Goal: Obtain resource: Obtain resource

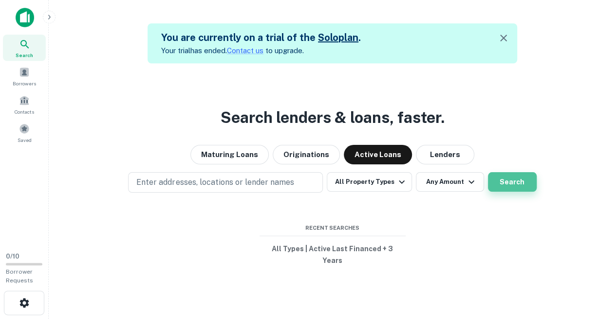
click at [511, 179] on button "Search" at bounding box center [512, 181] width 49 height 19
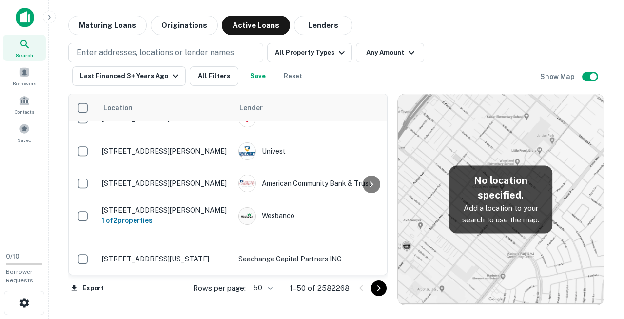
scroll to position [1468, 0]
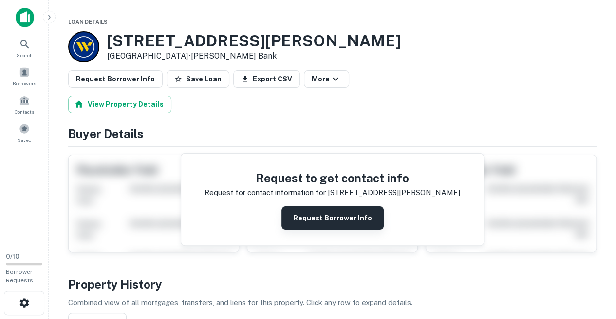
click at [324, 206] on button "Request Borrower Info" at bounding box center [333, 217] width 102 height 23
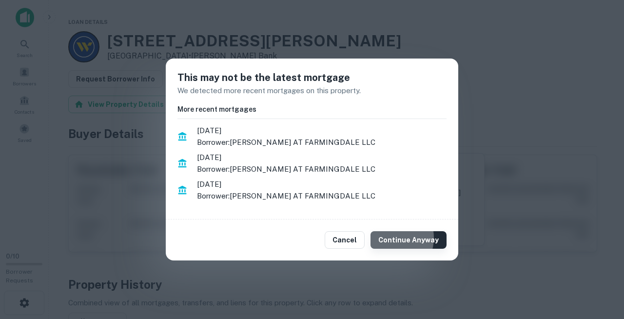
click at [404, 231] on button "Continue Anyway" at bounding box center [408, 240] width 76 height 18
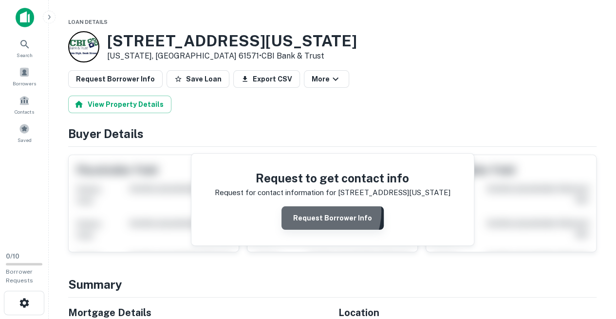
click at [318, 206] on button "Request Borrower Info" at bounding box center [333, 217] width 102 height 23
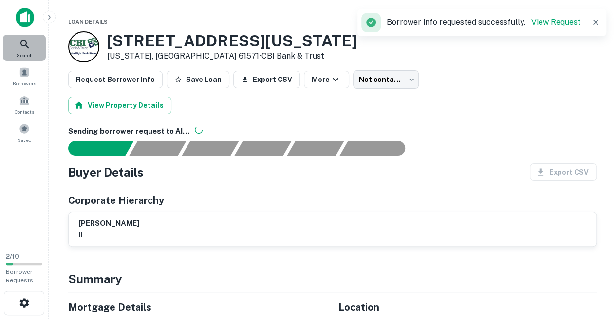
click at [24, 51] on span "Search" at bounding box center [25, 55] width 16 height 8
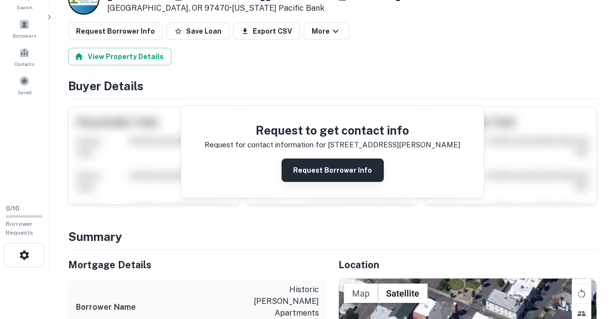
scroll to position [51, 0]
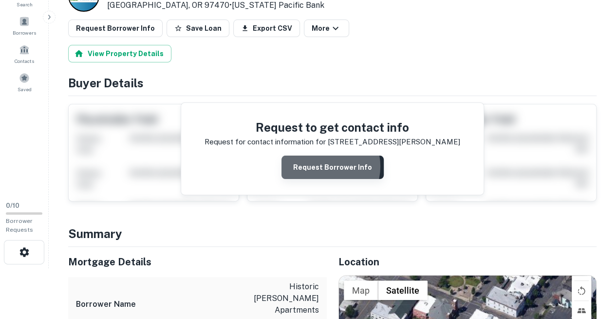
click at [324, 155] on button "Request Borrower Info" at bounding box center [333, 166] width 102 height 23
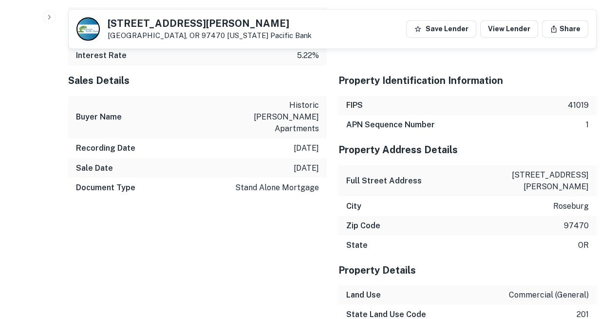
scroll to position [766, 0]
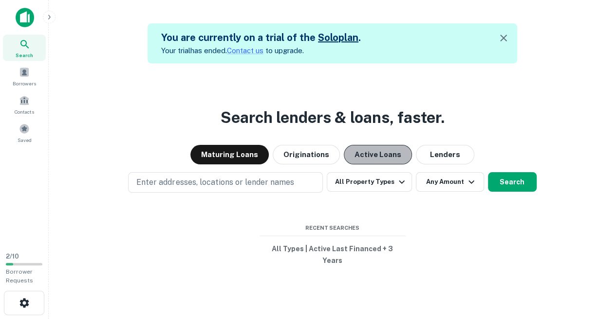
click at [372, 153] on button "Active Loans" at bounding box center [378, 154] width 68 height 19
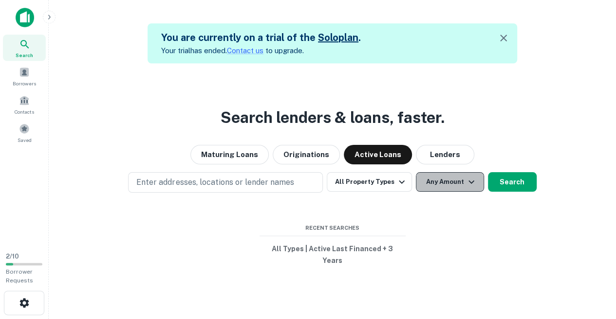
click at [455, 188] on button "Any Amount" at bounding box center [450, 181] width 68 height 19
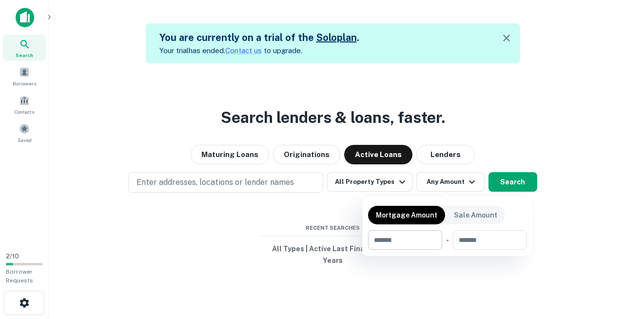
drag, startPoint x: 455, startPoint y: 188, endPoint x: 408, endPoint y: 243, distance: 72.6
click at [408, 243] on div "Mortgage Amount Sale Amount ​ - ​" at bounding box center [312, 159] width 624 height 319
click at [408, 243] on input "number" at bounding box center [401, 239] width 67 height 19
type input "********"
click at [515, 184] on div at bounding box center [312, 159] width 624 height 319
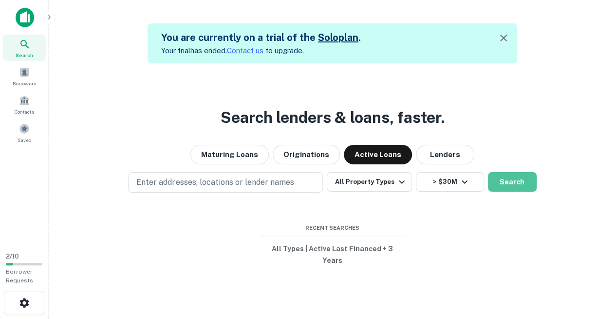
click at [515, 184] on button "Search" at bounding box center [512, 181] width 49 height 19
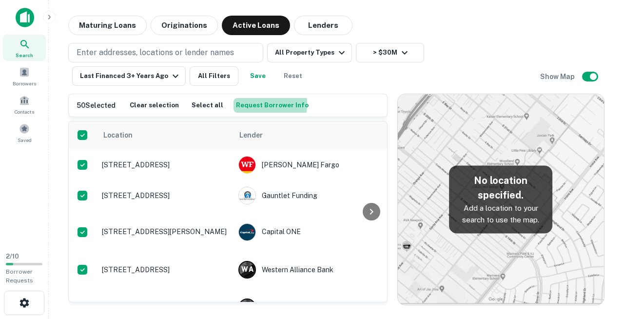
click at [233, 104] on button "Request Borrower Info" at bounding box center [271, 105] width 77 height 15
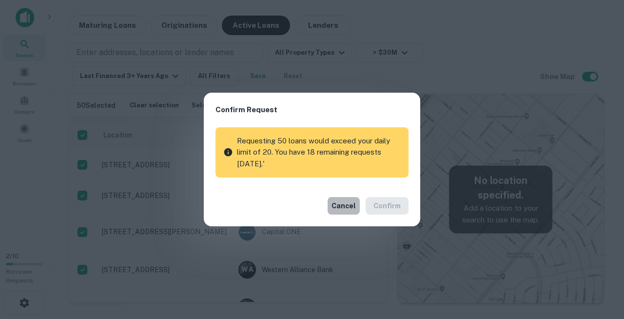
click at [350, 199] on button "Cancel" at bounding box center [343, 206] width 32 height 18
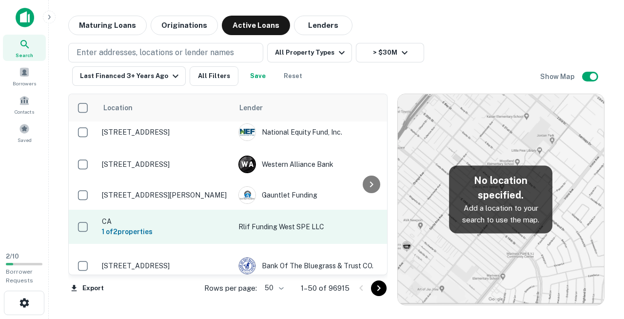
scroll to position [1454, 0]
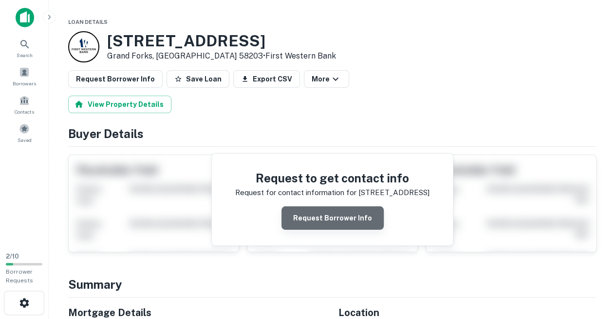
click at [338, 206] on button "Request Borrower Info" at bounding box center [333, 217] width 102 height 23
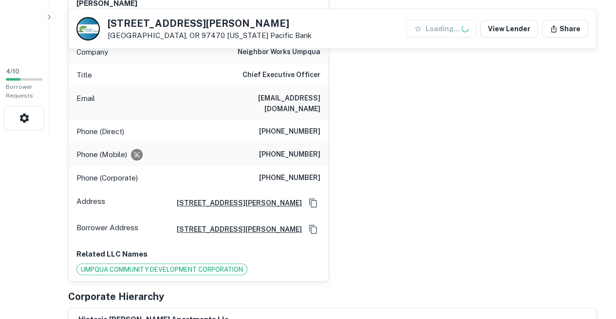
scroll to position [185, 0]
click at [236, 120] on div "Phone (Direct) [PHONE_NUMBER]" at bounding box center [199, 131] width 260 height 23
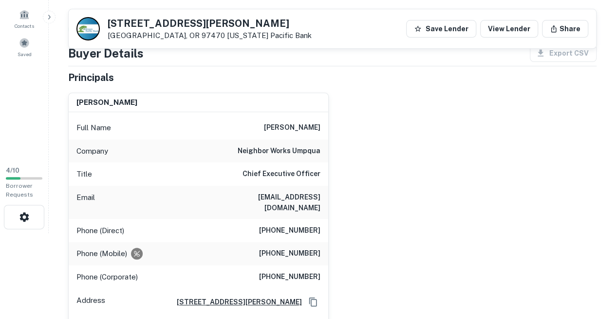
scroll to position [86, 0]
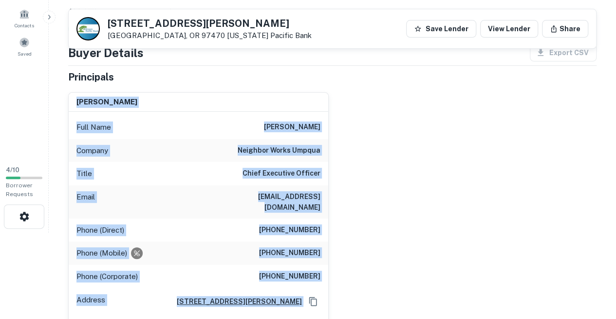
drag, startPoint x: 77, startPoint y: 89, endPoint x: 214, endPoint y: 303, distance: 253.8
click at [214, 303] on div "erica mills Full Name erica mills Company neighbor works umpqua Title Chief Exe…" at bounding box center [199, 236] width 260 height 287
copy div "erica mills Full Name erica mills Company neighbor works umpqua Title Chief Exe…"
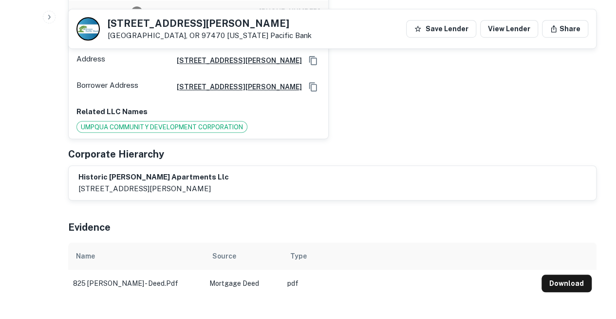
scroll to position [329, 0]
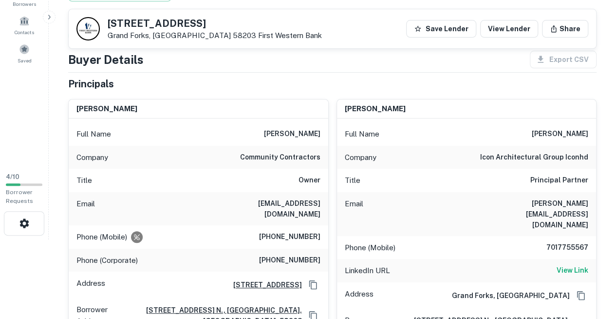
scroll to position [80, 0]
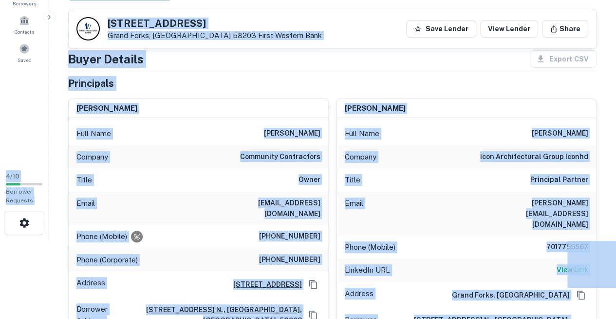
click at [38, 239] on html "Search Borrowers Contacts Saved 4 / 10 Borrower Requests [STREET_ADDRESS] First…" at bounding box center [308, 79] width 616 height 319
